Goal: Find specific page/section: Find specific page/section

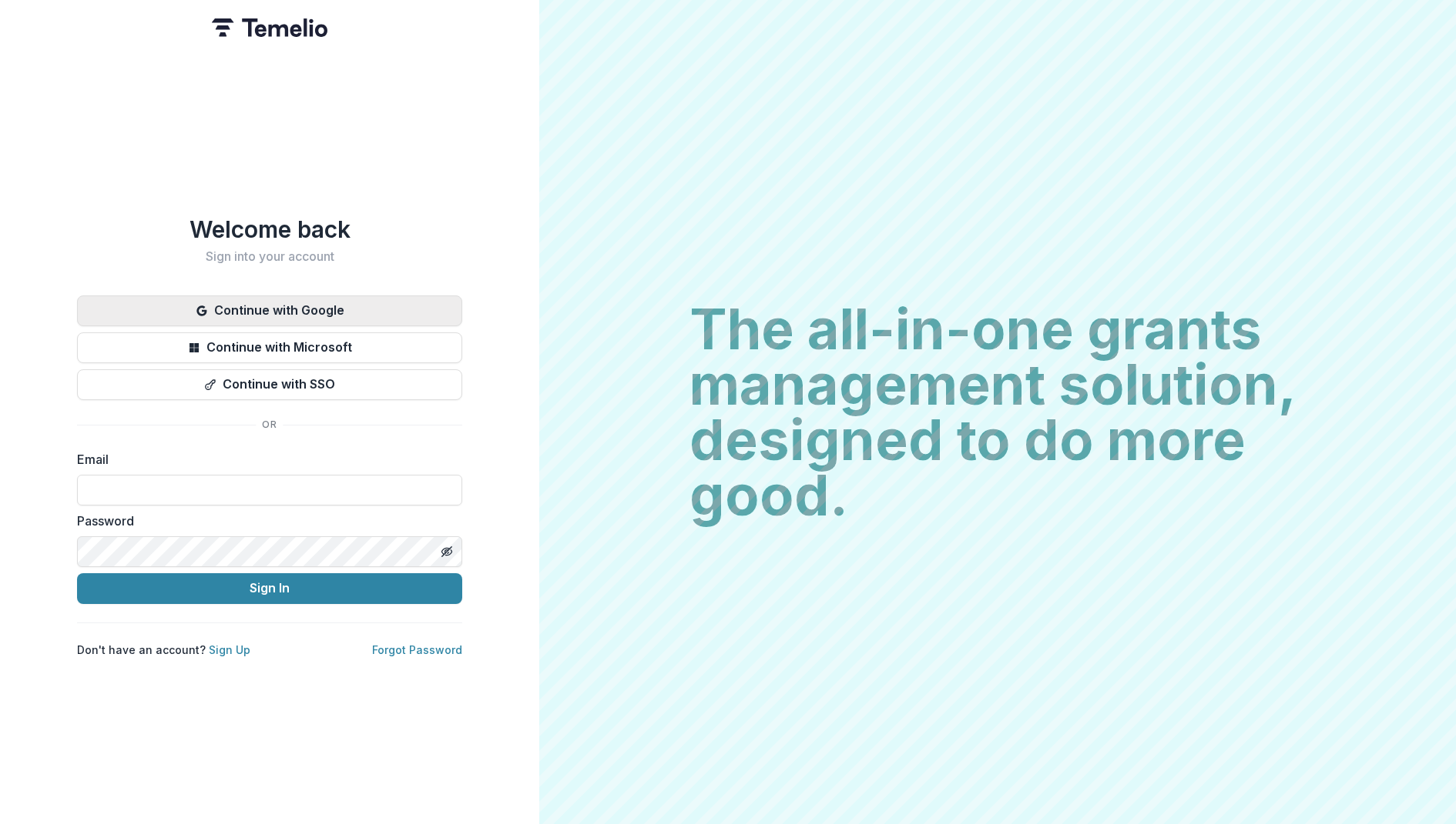
click at [251, 296] on button "Continue with Google" at bounding box center [269, 311] width 385 height 31
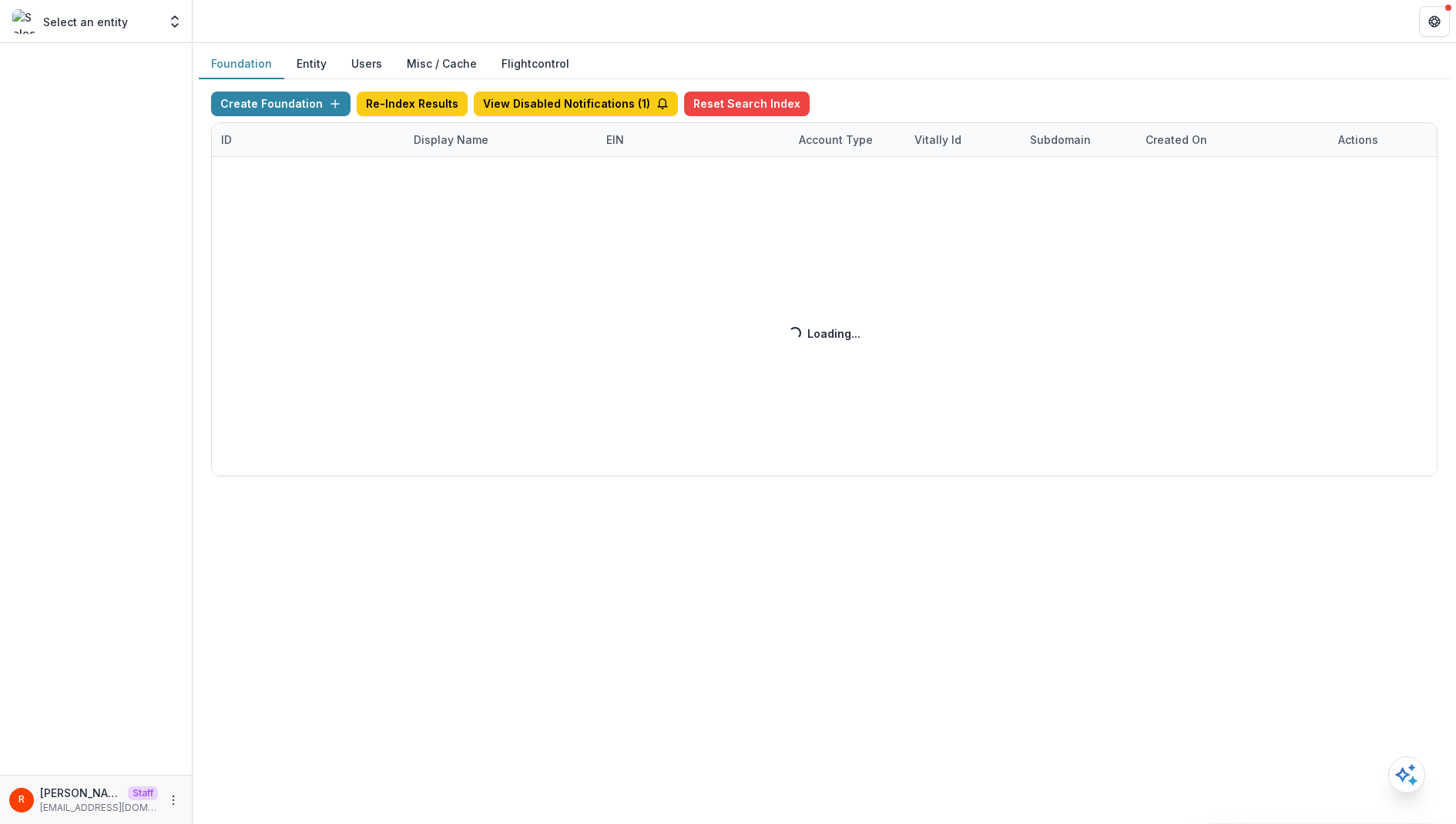
click at [616, 33] on header at bounding box center [824, 21] width 1263 height 42
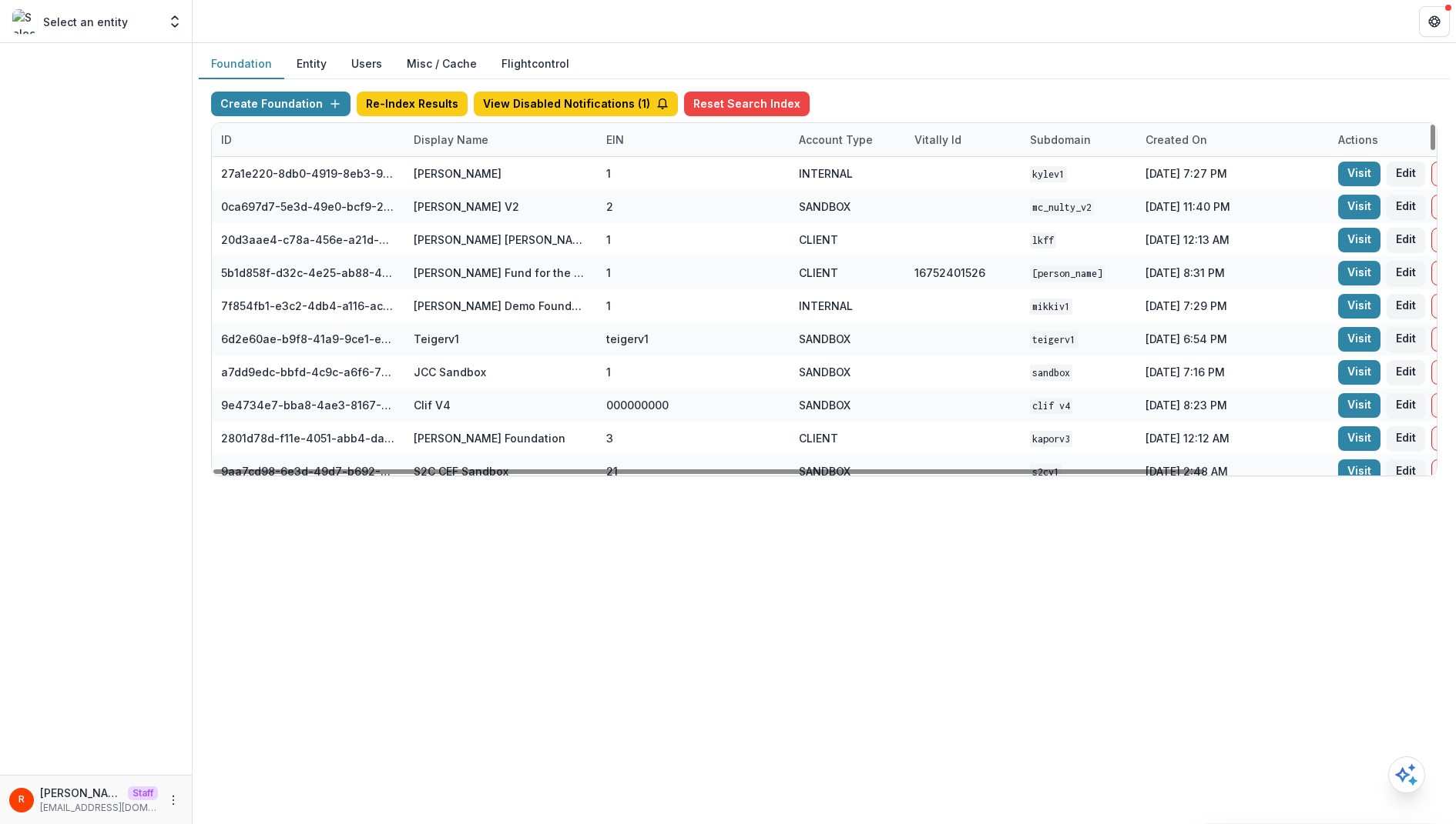
click at [496, 139] on div "Display Name" at bounding box center [501, 139] width 193 height 33
click at [495, 174] on input at bounding box center [499, 173] width 184 height 25
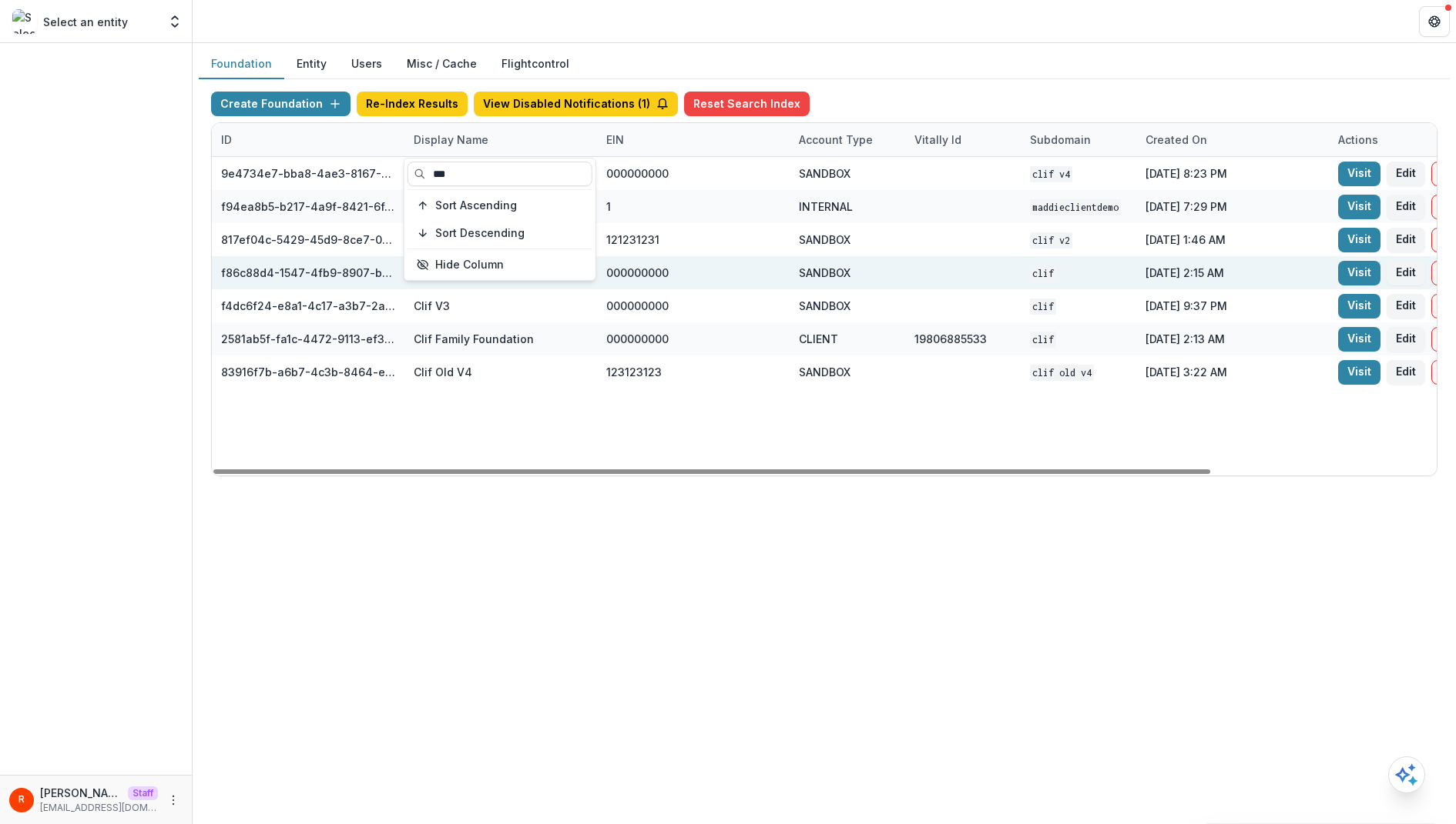
type input "***"
click at [930, 263] on div at bounding box center [963, 273] width 97 height 33
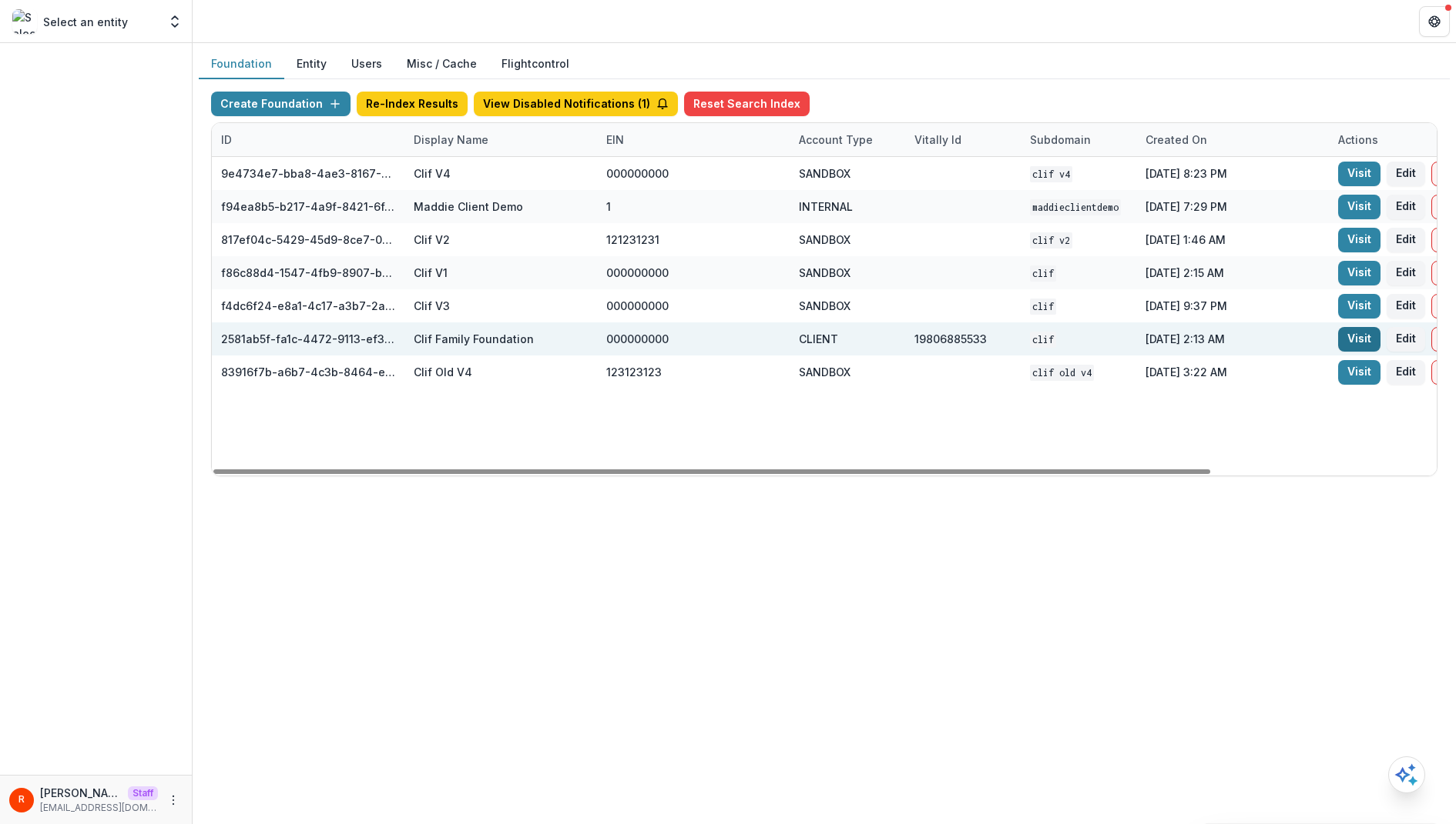
click at [1342, 340] on link "Visit" at bounding box center [1359, 339] width 42 height 25
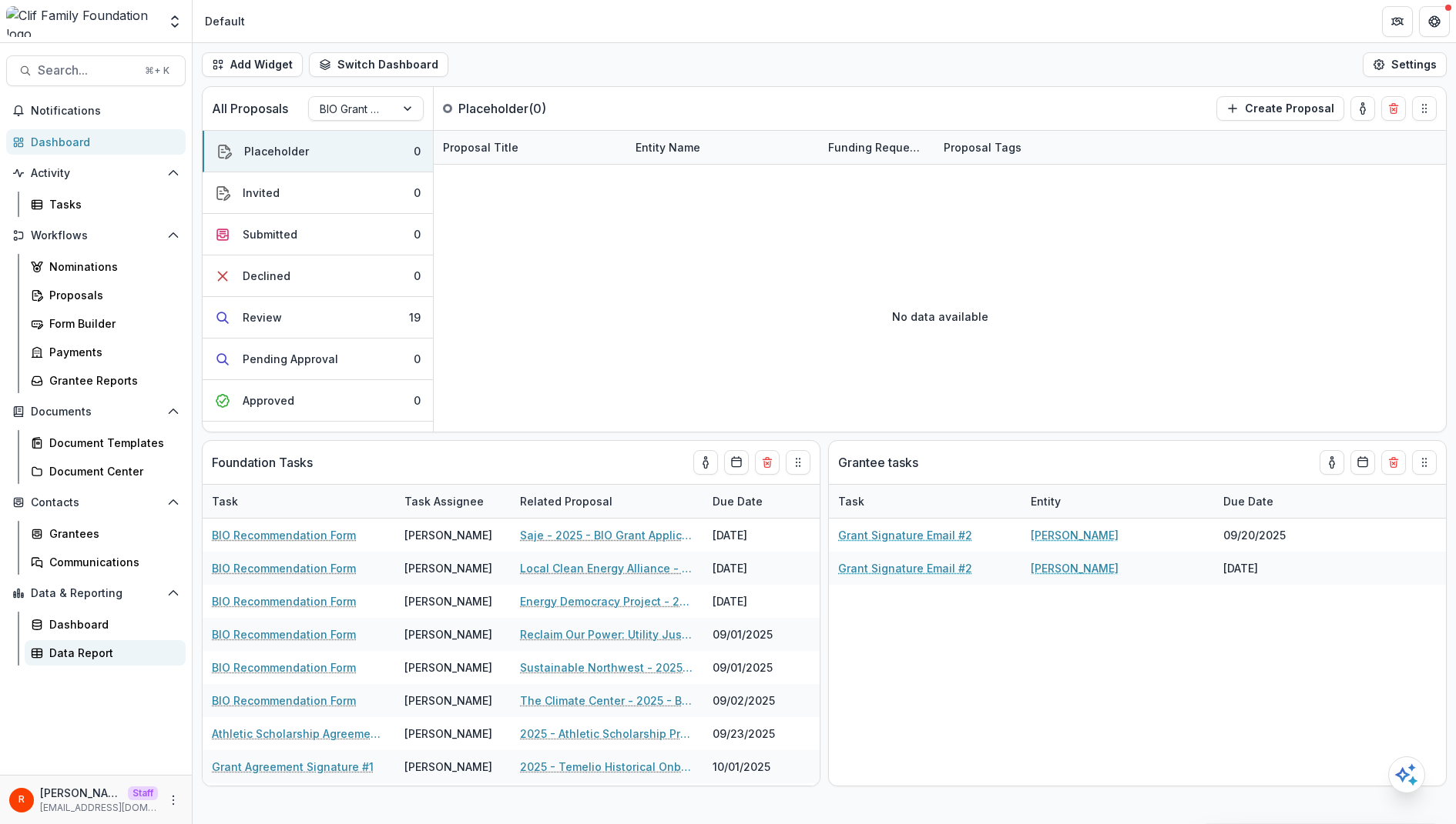
click at [78, 649] on div "Data Report" at bounding box center [111, 652] width 124 height 16
